Goal: Task Accomplishment & Management: Complete application form

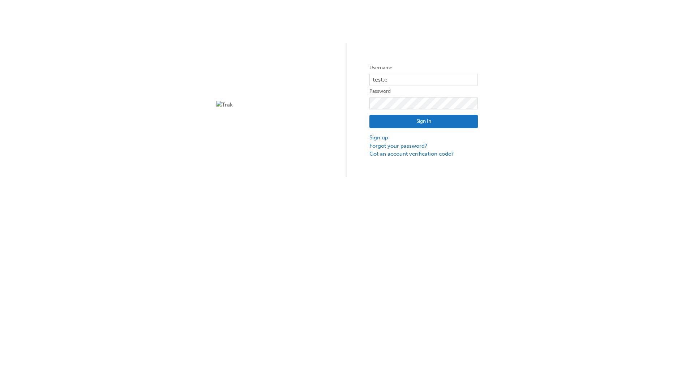
type input "test.e2e.user14"
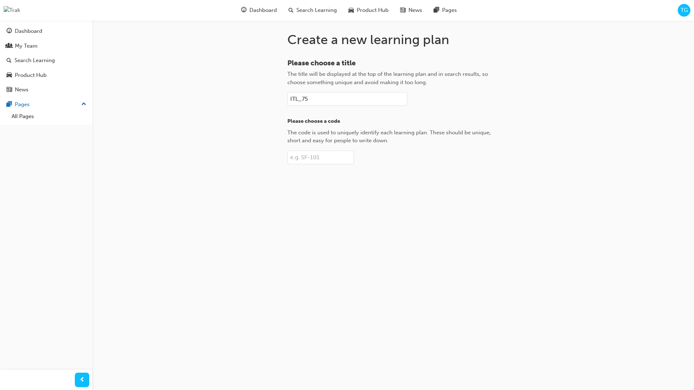
type input "ITL_75"
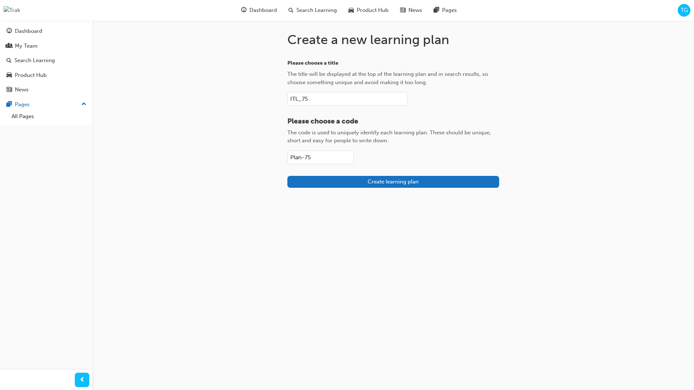
type input "Plan-75"
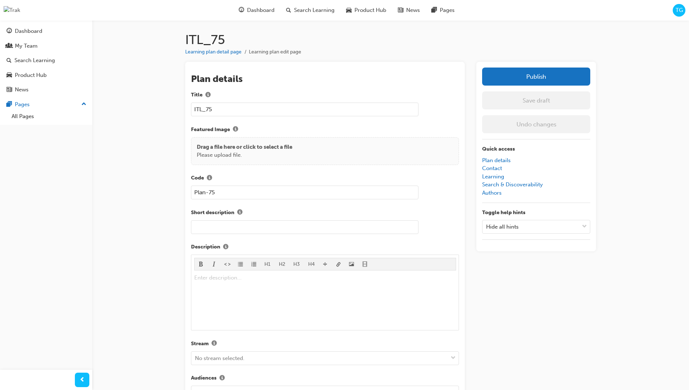
scroll to position [102, 0]
